Goal: Check status: Check status

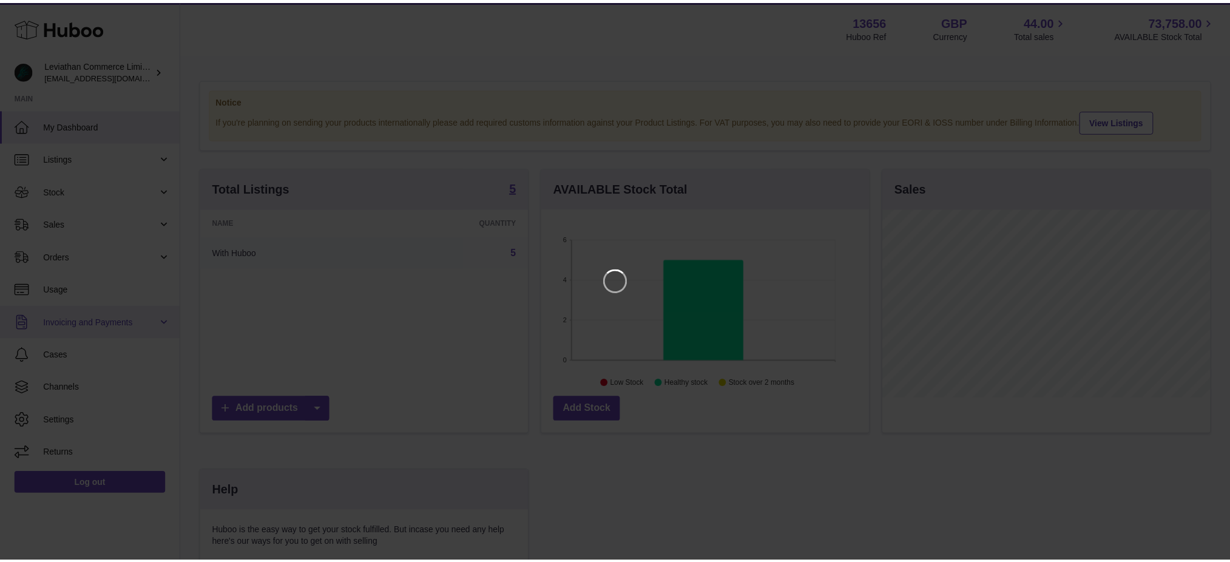
scroll to position [189, 331]
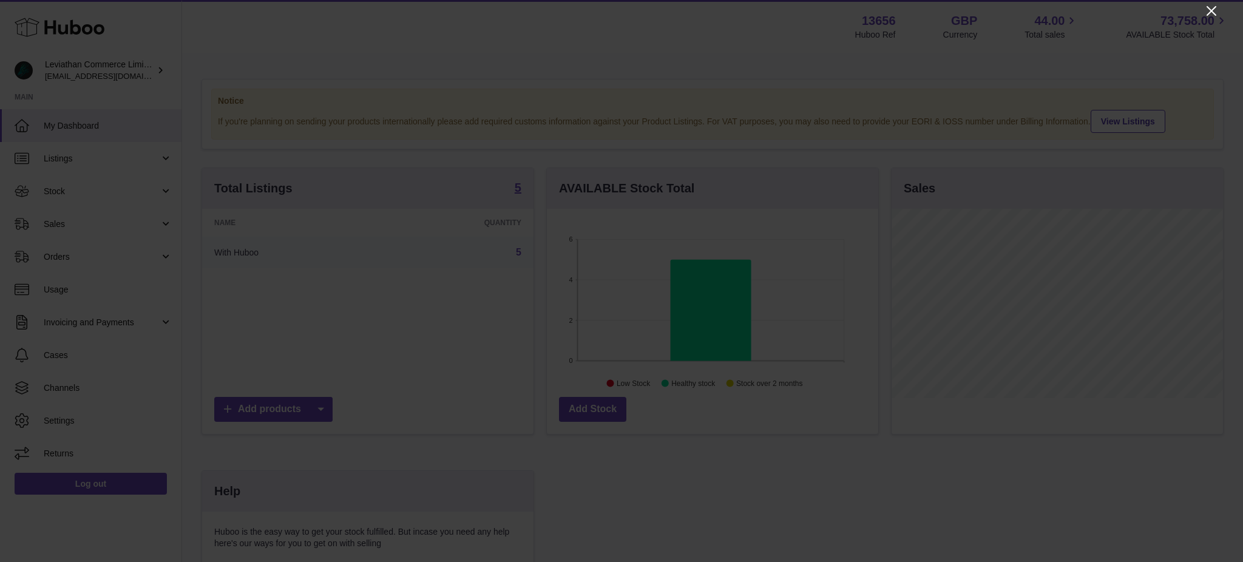
click at [1211, 6] on icon "Close" at bounding box center [1211, 11] width 15 height 15
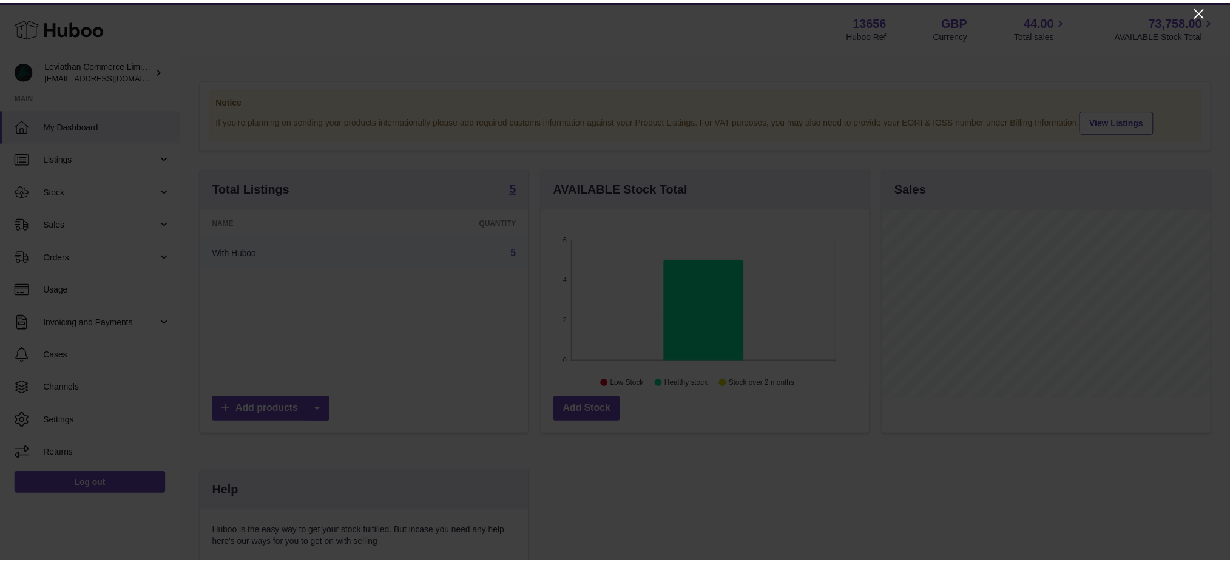
scroll to position [606620, 606483]
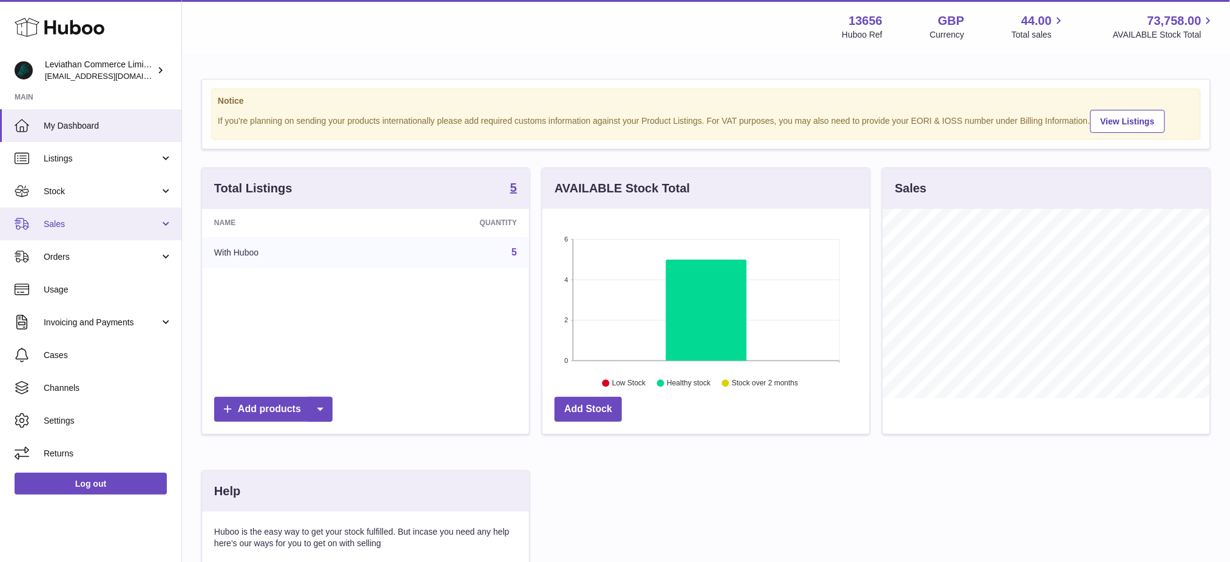
click at [78, 218] on span "Sales" at bounding box center [102, 224] width 116 height 12
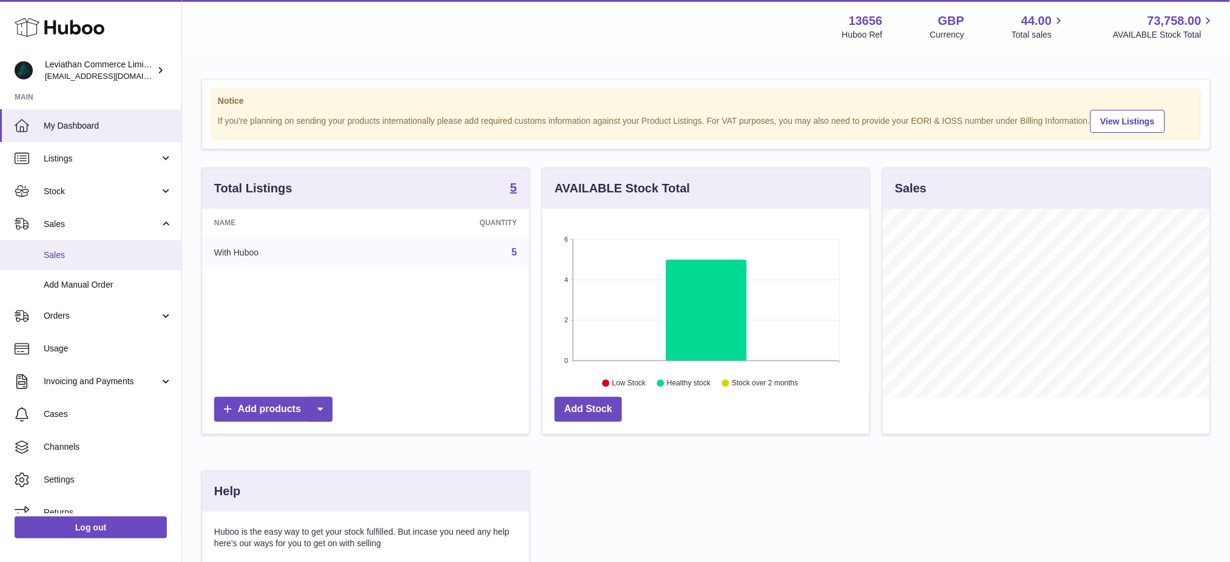
click at [81, 255] on span "Sales" at bounding box center [108, 255] width 129 height 12
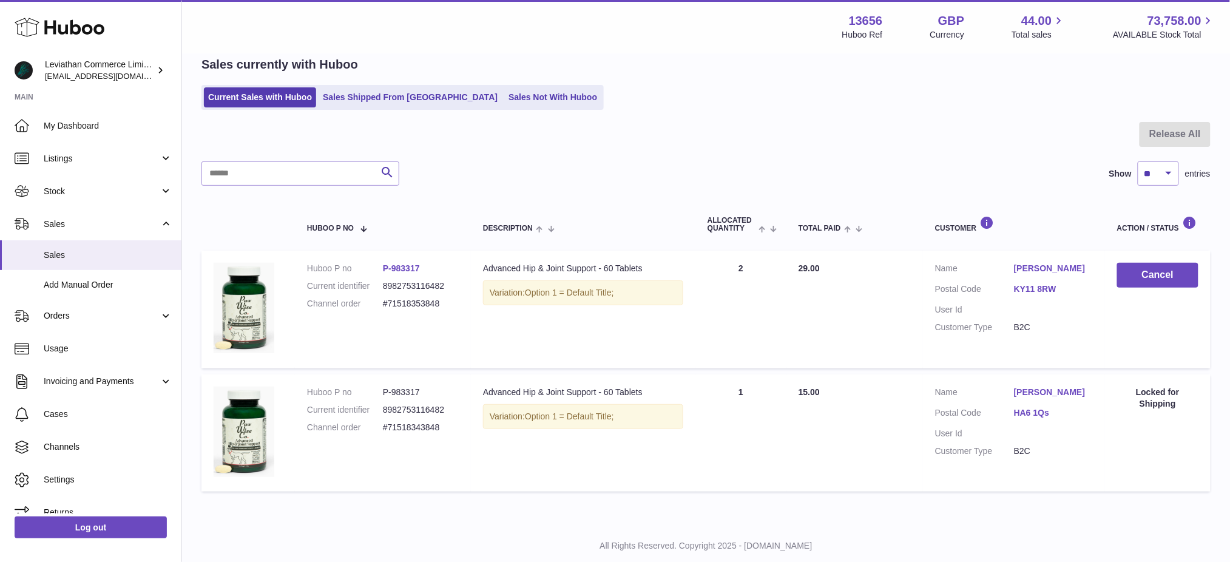
scroll to position [4, 0]
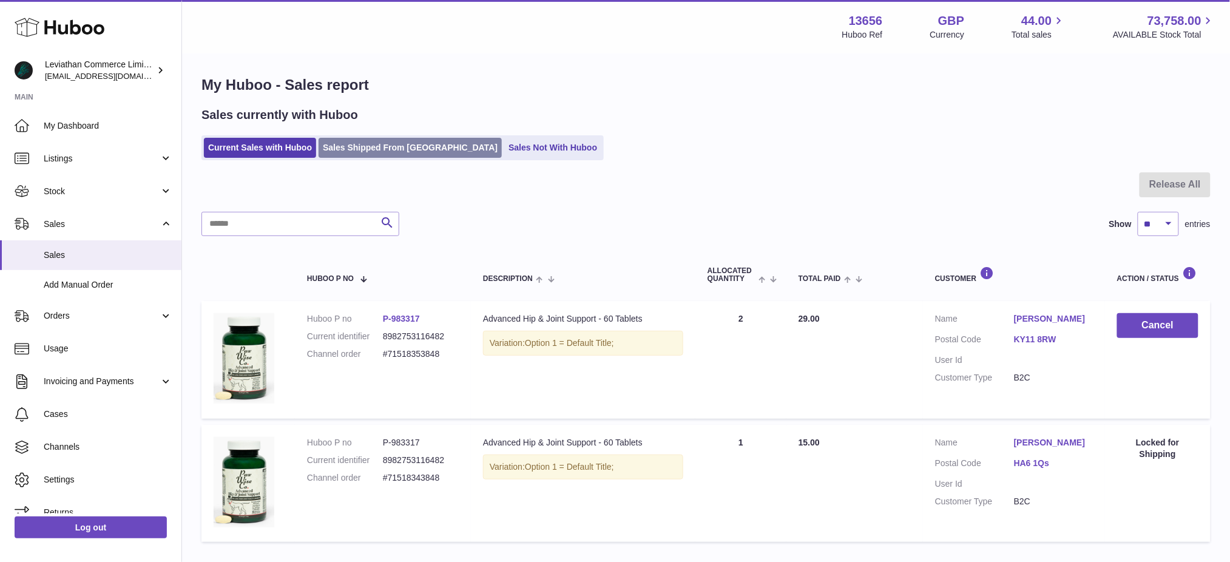
click at [382, 141] on link "Sales Shipped From [GEOGRAPHIC_DATA]" at bounding box center [410, 148] width 183 height 20
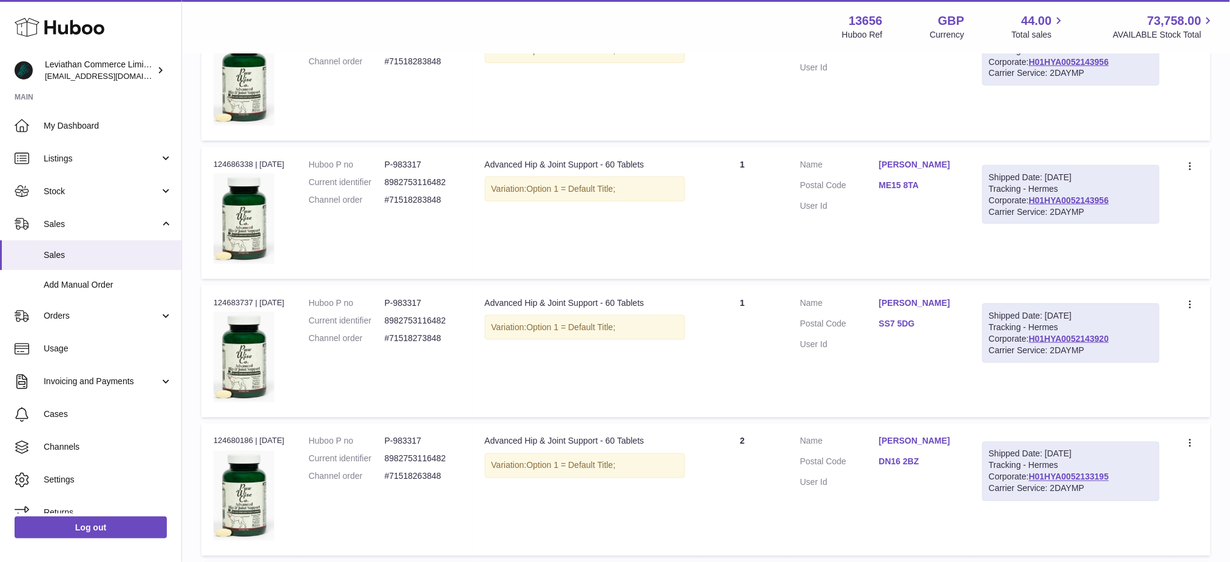
scroll to position [485, 0]
